Goal: Information Seeking & Learning: Learn about a topic

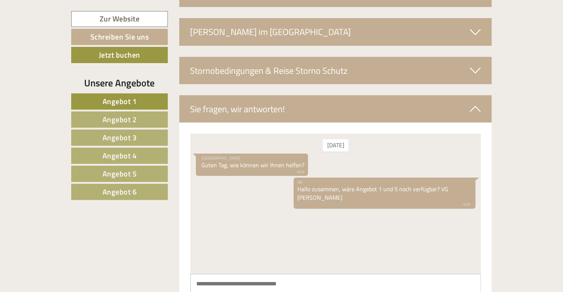
scroll to position [2773, 0]
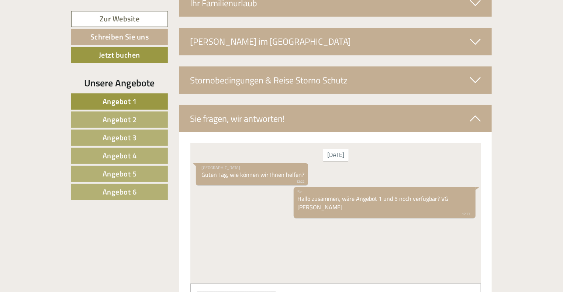
click at [111, 177] on span "Angebot 5" at bounding box center [120, 173] width 34 height 11
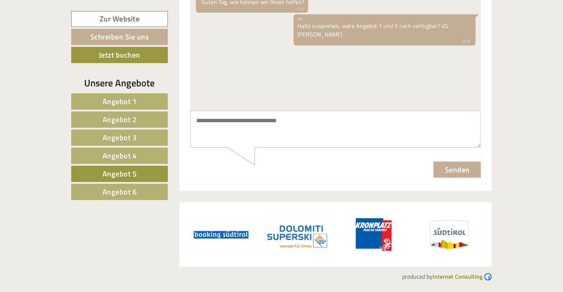
scroll to position [421, 0]
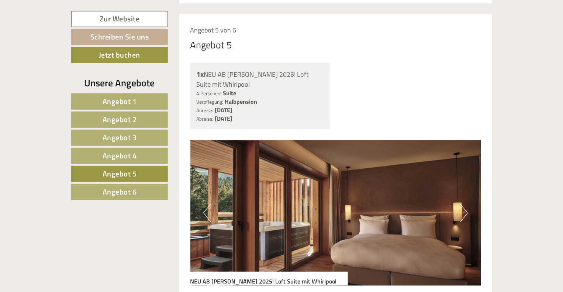
click at [154, 197] on link "Angebot 6" at bounding box center [119, 192] width 97 height 16
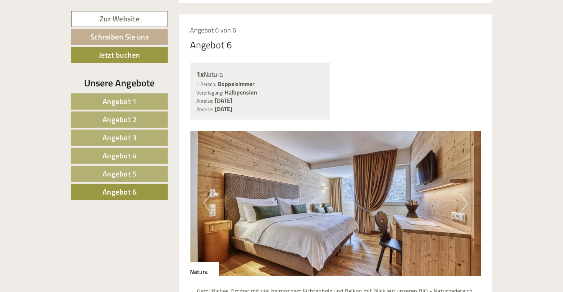
click at [142, 103] on link "Angebot 1" at bounding box center [119, 101] width 97 height 16
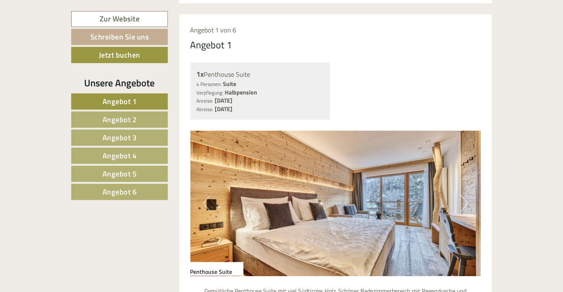
click at [130, 181] on link "Angebot 5" at bounding box center [119, 174] width 97 height 16
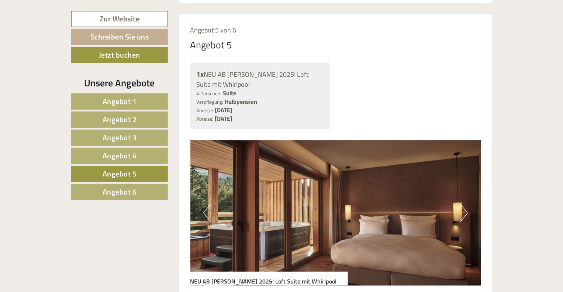
click at [130, 186] on span "Angebot 6" at bounding box center [120, 191] width 34 height 11
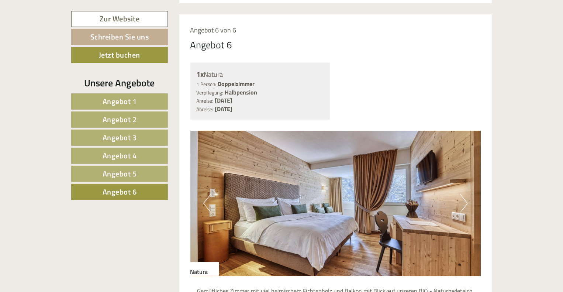
click at [124, 94] on link "Angebot 1" at bounding box center [119, 101] width 97 height 16
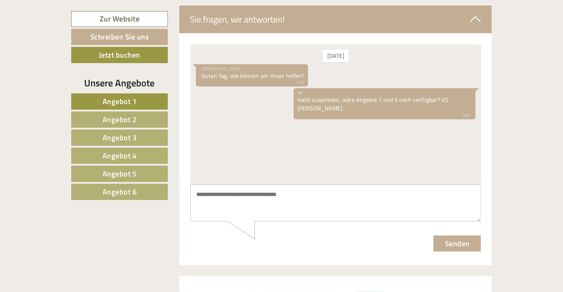
scroll to position [1468, 0]
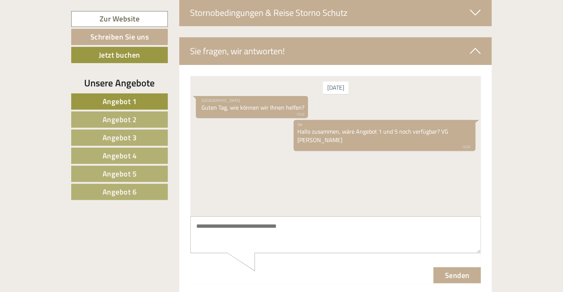
click at [384, 236] on textarea at bounding box center [335, 234] width 291 height 37
type textarea "*"
click at [292, 227] on textarea "**********" at bounding box center [335, 234] width 291 height 37
click at [372, 227] on textarea "**********" at bounding box center [335, 234] width 291 height 37
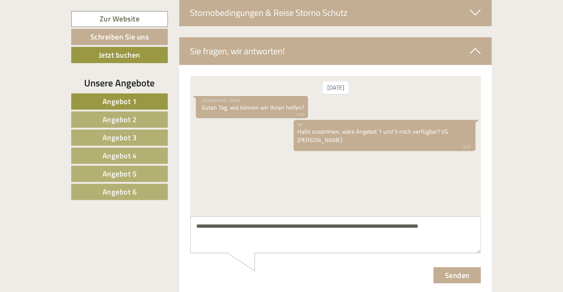
type textarea "**********"
click at [458, 273] on button "Senden" at bounding box center [457, 275] width 48 height 16
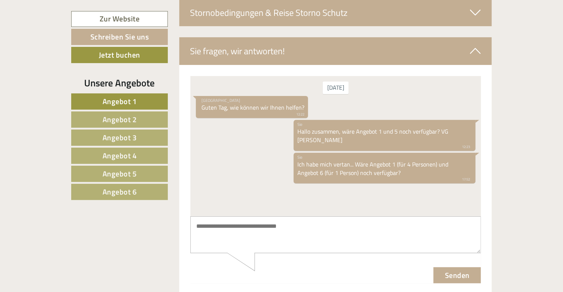
click at [91, 99] on link "Angebot 1" at bounding box center [119, 101] width 97 height 16
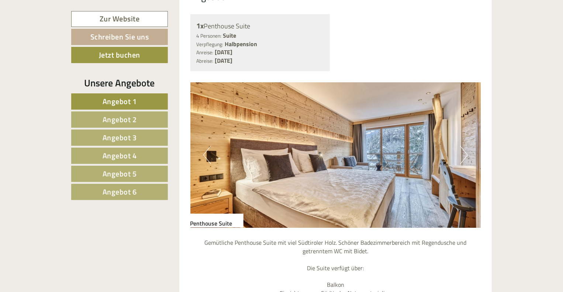
scroll to position [477, 0]
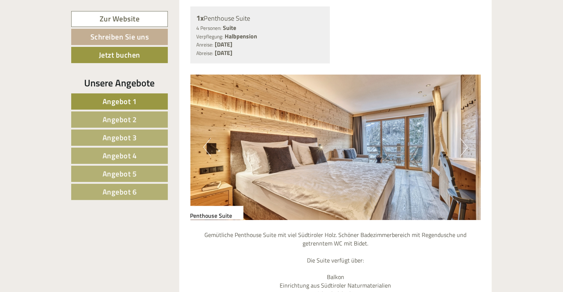
click at [467, 138] on button "Next" at bounding box center [464, 147] width 8 height 18
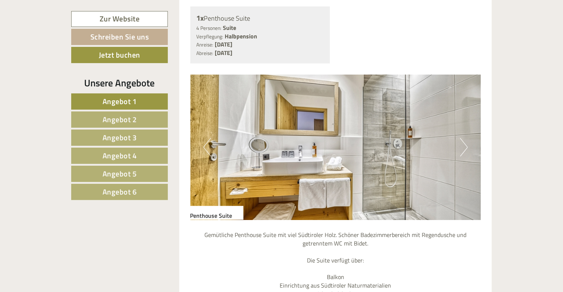
click at [467, 138] on button "Next" at bounding box center [464, 147] width 8 height 18
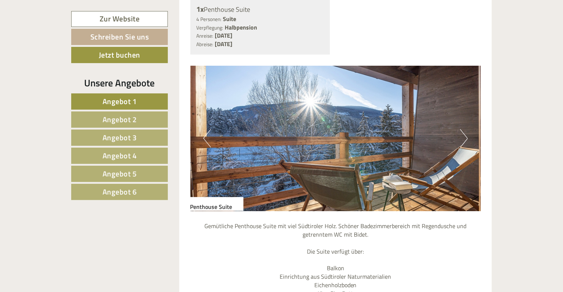
scroll to position [482, 0]
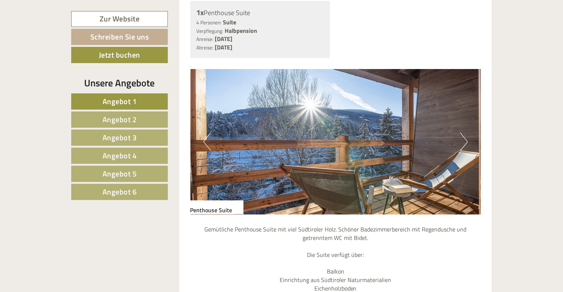
click at [462, 133] on button "Next" at bounding box center [464, 142] width 8 height 18
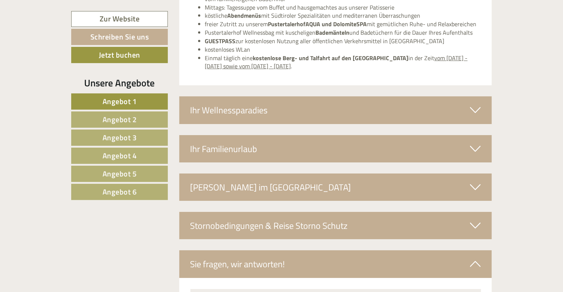
scroll to position [1251, 0]
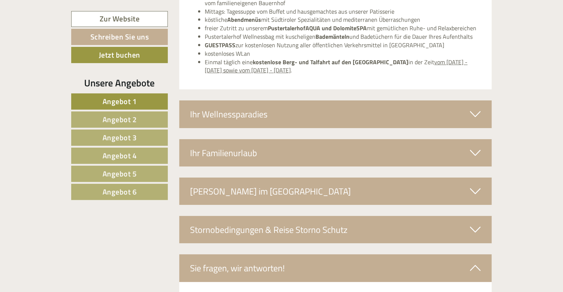
click at [480, 145] on div "Ihr Familienurlaub" at bounding box center [335, 152] width 313 height 27
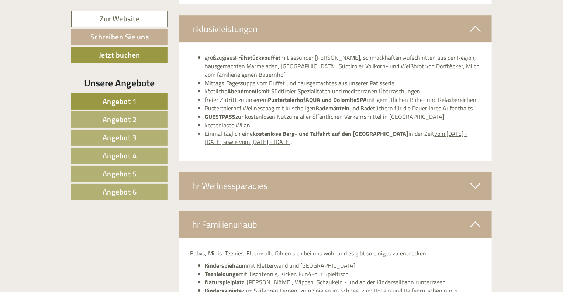
scroll to position [1162, 0]
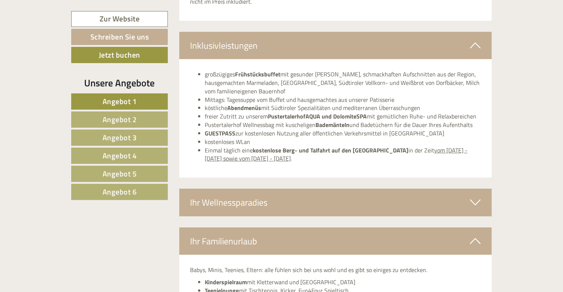
click at [477, 196] on icon at bounding box center [475, 202] width 11 height 13
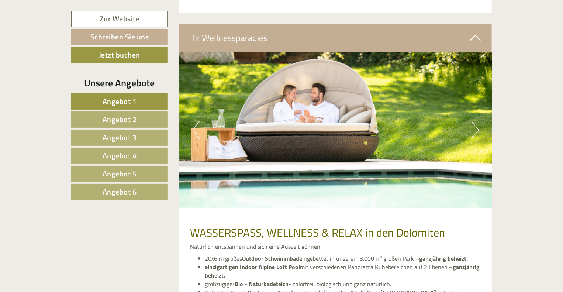
scroll to position [1332, 0]
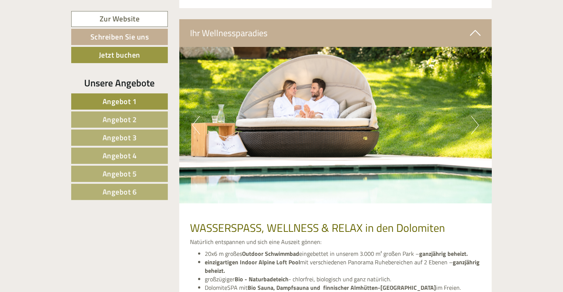
click at [473, 116] on button "Next" at bounding box center [475, 125] width 8 height 18
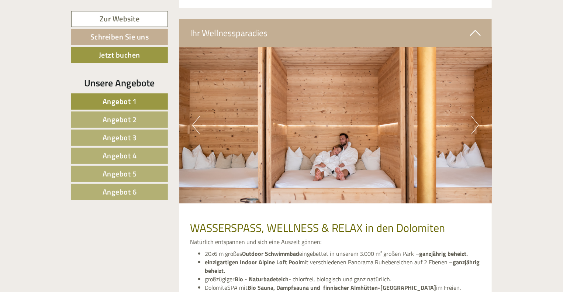
click at [473, 116] on button "Next" at bounding box center [475, 125] width 8 height 18
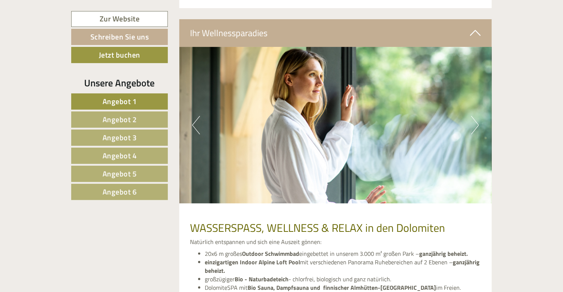
click at [473, 116] on button "Next" at bounding box center [475, 125] width 8 height 18
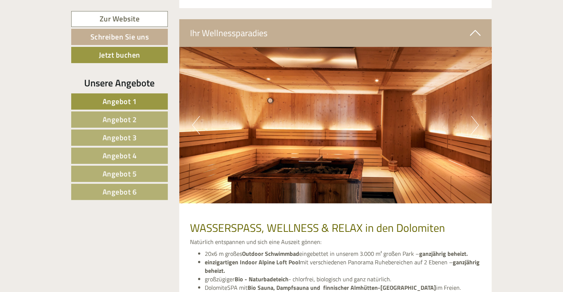
click at [473, 116] on button "Next" at bounding box center [475, 125] width 8 height 18
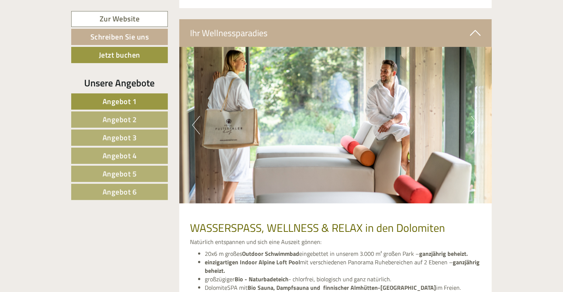
click at [473, 116] on button "Next" at bounding box center [475, 125] width 8 height 18
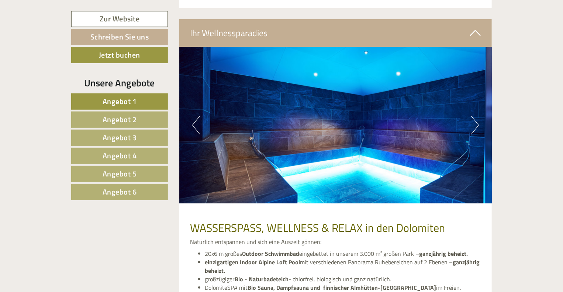
click at [473, 116] on button "Next" at bounding box center [475, 125] width 8 height 18
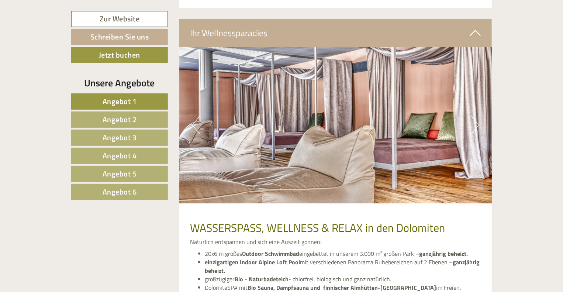
click at [473, 116] on button "Next" at bounding box center [475, 125] width 8 height 18
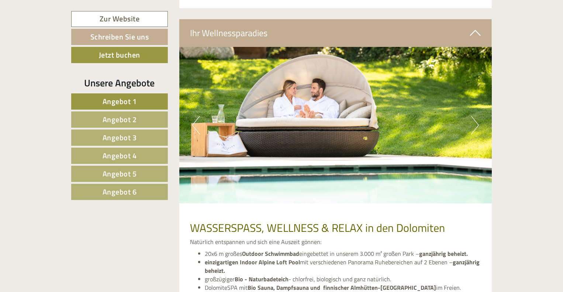
click at [473, 116] on button "Next" at bounding box center [475, 125] width 8 height 18
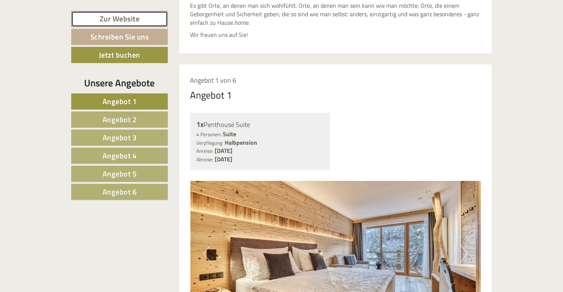
scroll to position [0, 0]
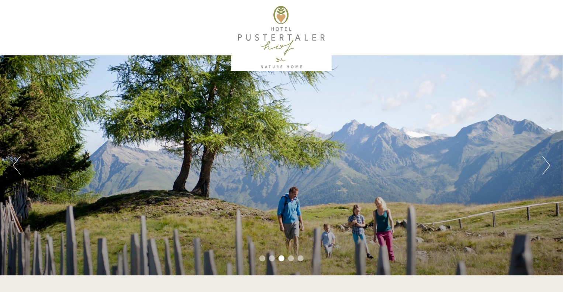
click at [282, 257] on li "3" at bounding box center [282, 258] width 6 height 6
click at [290, 257] on li "4" at bounding box center [291, 258] width 6 height 6
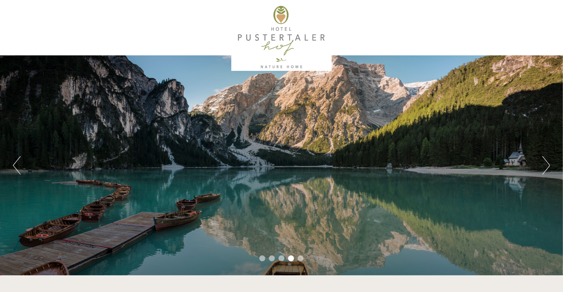
click at [306, 260] on ul "1 2 3 4 5" at bounding box center [281, 259] width 563 height 8
click at [298, 257] on li "5" at bounding box center [301, 258] width 6 height 6
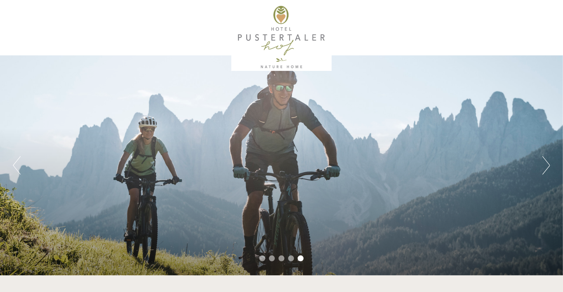
click at [261, 264] on div "Previous Next 1 2 3 4 5" at bounding box center [281, 165] width 563 height 220
click at [261, 260] on li "1" at bounding box center [262, 258] width 6 height 6
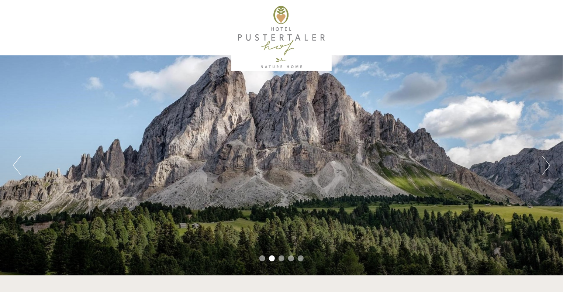
click at [21, 173] on div "Previous Next 1 2 3 4 5" at bounding box center [281, 165] width 563 height 220
click at [20, 173] on button "Previous" at bounding box center [17, 165] width 8 height 18
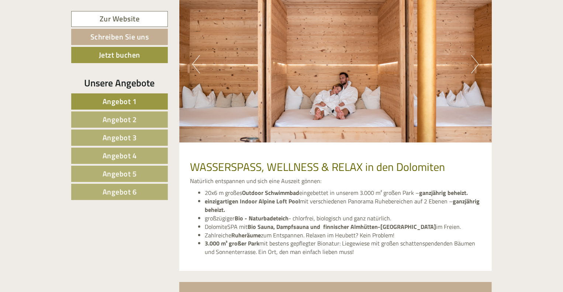
scroll to position [1648, 0]
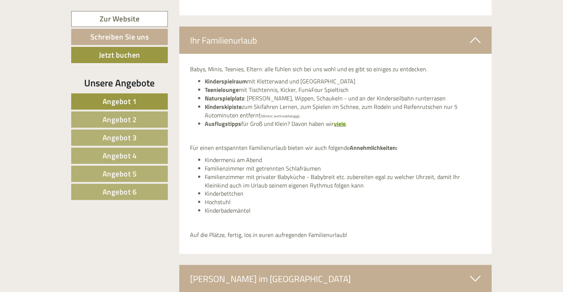
click at [213, 164] on li "Familienzimmer mit getrennten Schlafräumen" at bounding box center [343, 168] width 276 height 8
click at [224, 156] on li "Kindermenü am Abend" at bounding box center [343, 160] width 276 height 8
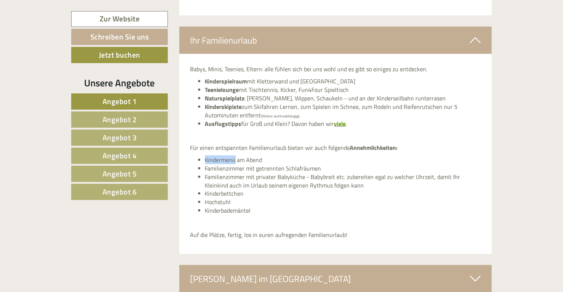
click at [224, 156] on li "Kindermenü am Abend" at bounding box center [343, 160] width 276 height 8
click at [236, 156] on li "Kindermenü am Abend" at bounding box center [343, 160] width 276 height 8
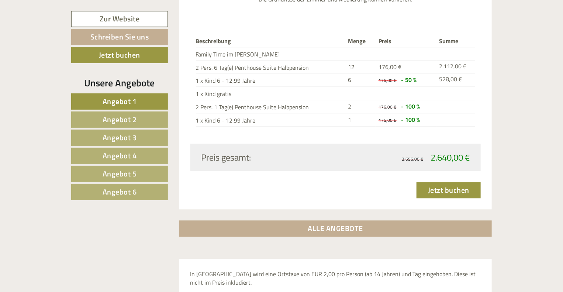
scroll to position [1137, 0]
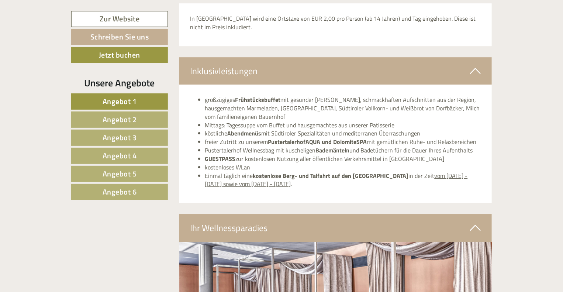
click at [126, 270] on div "Zur Website Schreiben Sie uns Jetzt buchen Unsere Angebote Angebot 1 Angebot 2 …" at bounding box center [282, 194] width 432 height 1987
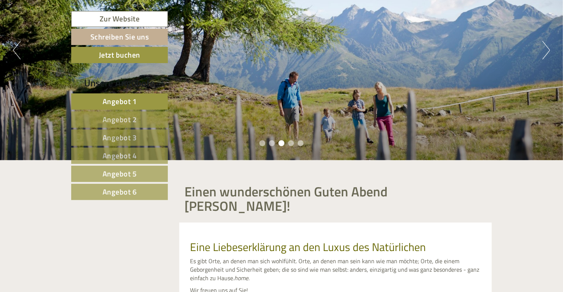
scroll to position [371, 0]
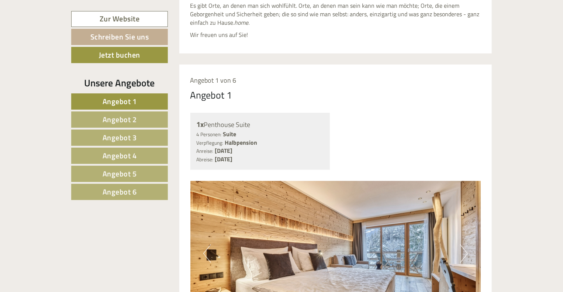
click at [141, 194] on link "Angebot 6" at bounding box center [119, 192] width 97 height 16
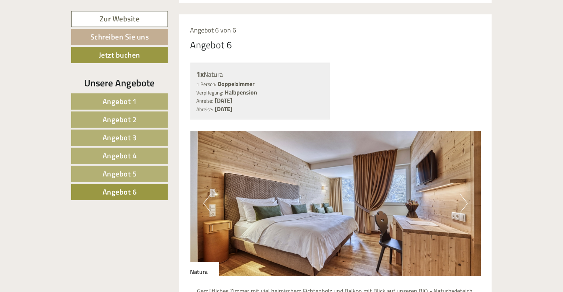
click at [152, 102] on link "Angebot 1" at bounding box center [119, 101] width 97 height 16
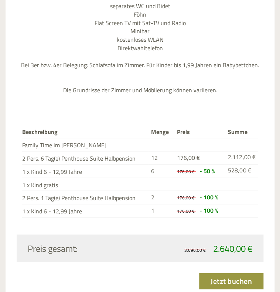
scroll to position [842, 0]
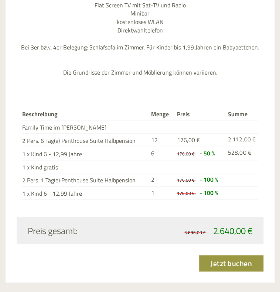
drag, startPoint x: 279, startPoint y: 124, endPoint x: 282, endPoint y: 106, distance: 18.0
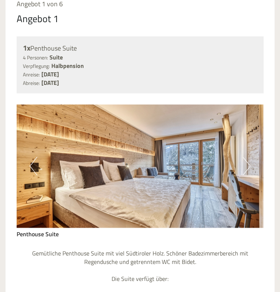
scroll to position [495, 0]
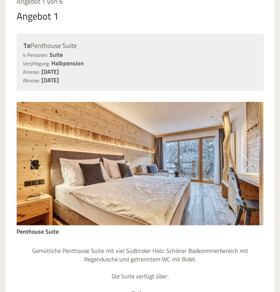
click at [247, 157] on button "Next" at bounding box center [247, 163] width 8 height 18
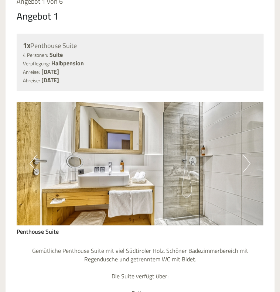
click at [247, 157] on button "Next" at bounding box center [247, 163] width 8 height 18
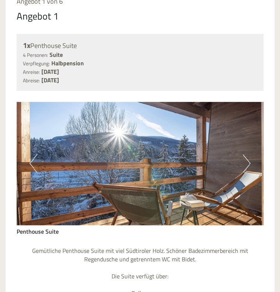
click at [37, 162] on button "Previous" at bounding box center [34, 163] width 8 height 18
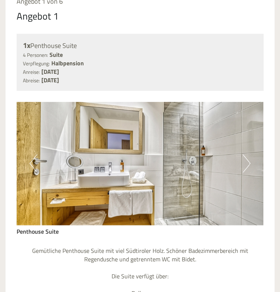
click at [37, 162] on button "Previous" at bounding box center [34, 163] width 8 height 18
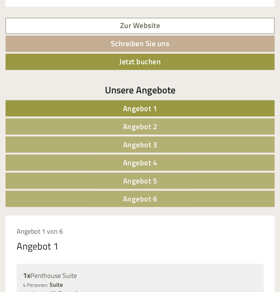
scroll to position [257, 0]
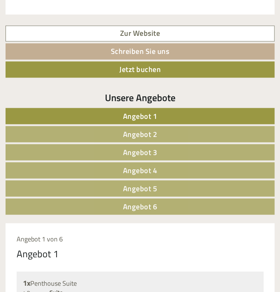
click at [164, 214] on div "Unsere Angebote Angebot 1 Angebot 2 Angebot 3 Angebot 4 Angebot 5 Angebot 6" at bounding box center [140, 156] width 269 height 133
click at [163, 211] on link "Angebot 6" at bounding box center [140, 206] width 269 height 16
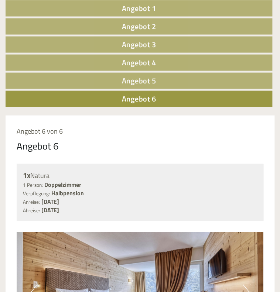
click at [118, 4] on link "Angebot 1" at bounding box center [139, 8] width 267 height 16
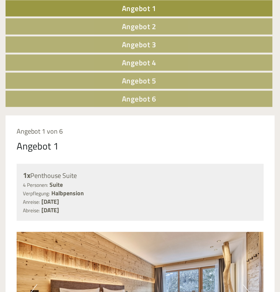
click at [110, 98] on link "Angebot 6" at bounding box center [139, 99] width 267 height 16
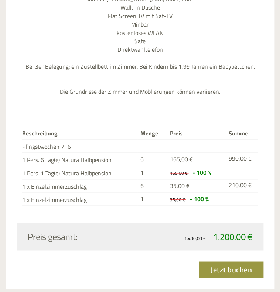
scroll to position [824, 0]
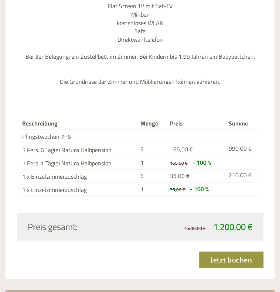
click at [226, 118] on th "Summe" at bounding box center [242, 123] width 32 height 11
